Goal: Task Accomplishment & Management: Manage account settings

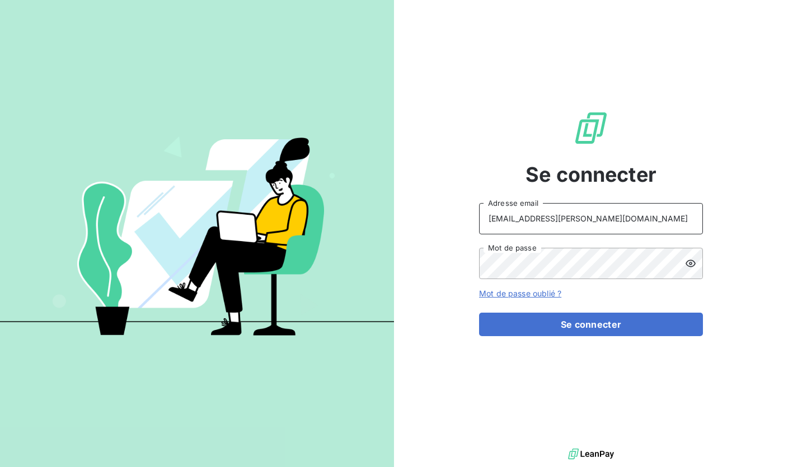
click at [564, 224] on input "[EMAIL_ADDRESS][PERSON_NAME][DOMAIN_NAME]" at bounding box center [591, 218] width 224 height 31
type input "[EMAIL_ADDRESS][DOMAIN_NAME]"
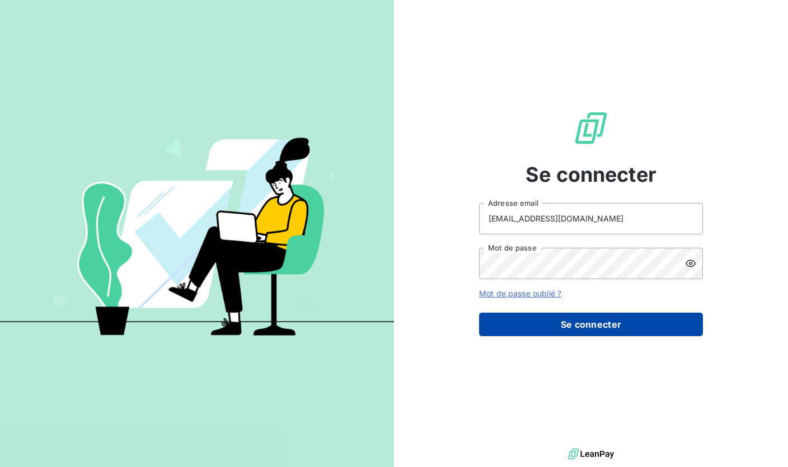
click at [588, 326] on button "Se connecter" at bounding box center [591, 325] width 224 height 24
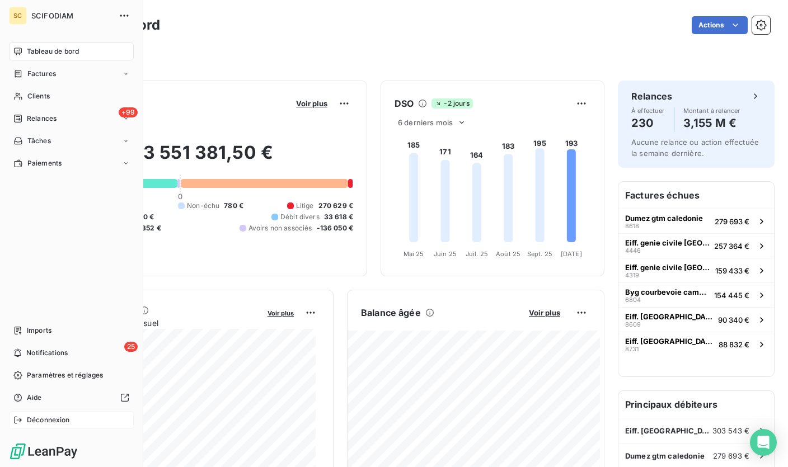
click at [29, 420] on span "Déconnexion" at bounding box center [48, 420] width 43 height 10
